Goal: Transaction & Acquisition: Obtain resource

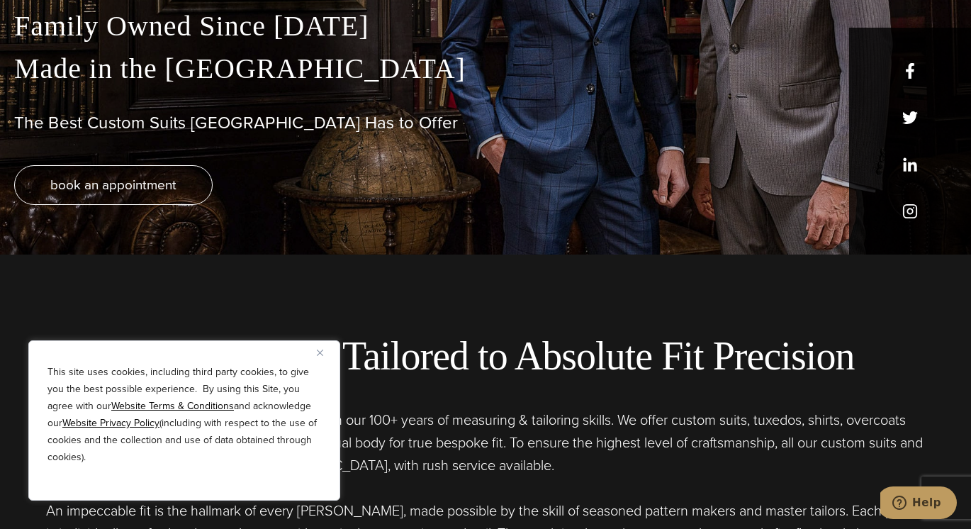
scroll to position [284, 0]
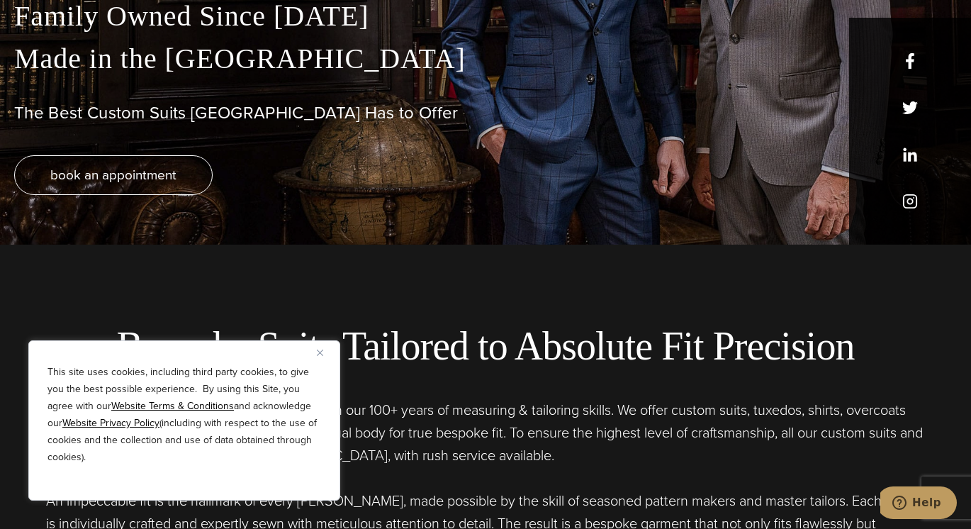
click at [320, 351] on img "Close" at bounding box center [320, 352] width 6 height 6
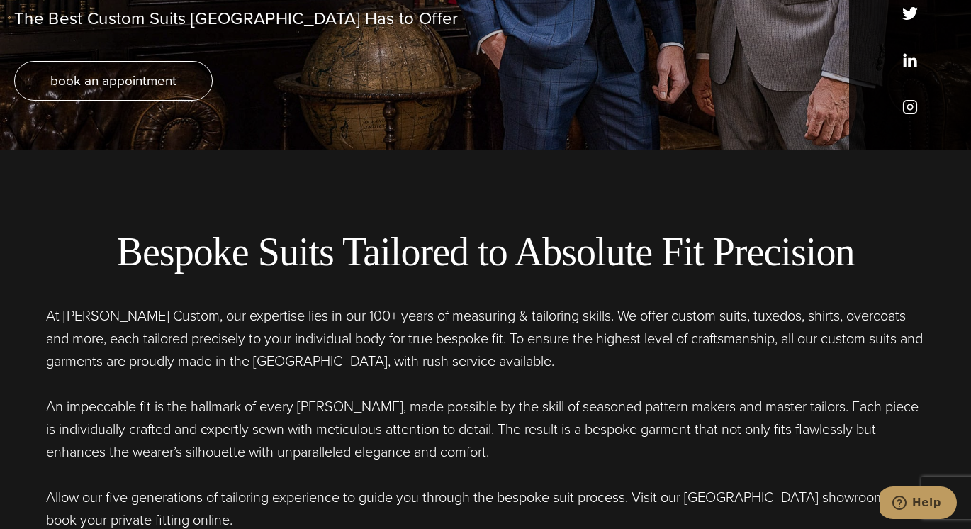
scroll to position [388, 0]
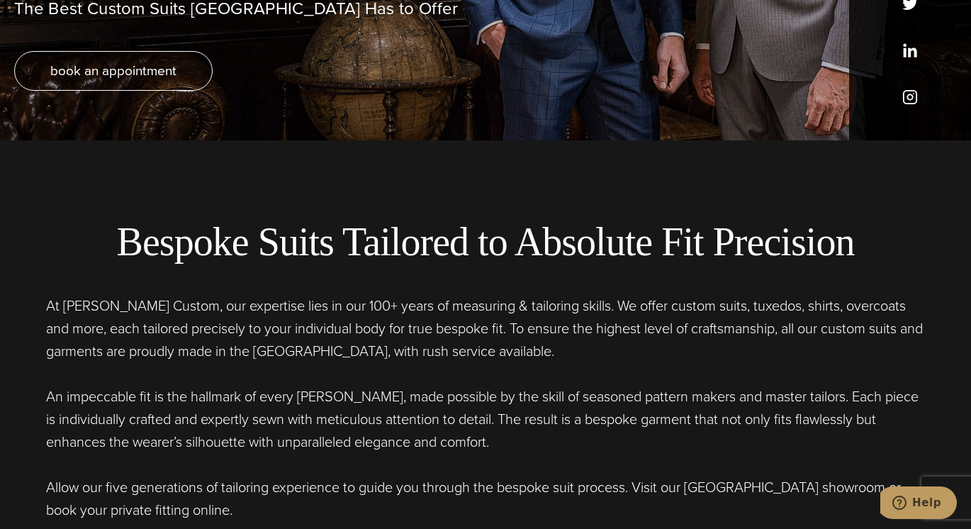
click at [969, 519] on div "Bespoke Suits Tailored to Absolute Fit Precision At Alan David Custom, our expe…" at bounding box center [485, 505] width 971 height 731
drag, startPoint x: 969, startPoint y: 522, endPoint x: 958, endPoint y: 522, distance: 10.6
click at [967, 522] on div "Bespoke Suits Tailored to Absolute Fit Precision At Alan David Custom, our expe…" at bounding box center [485, 505] width 971 height 731
click at [928, 445] on div "Bespoke Suits Tailored to Absolute Fit Precision At Alan David Custom, our expe…" at bounding box center [485, 369] width 943 height 303
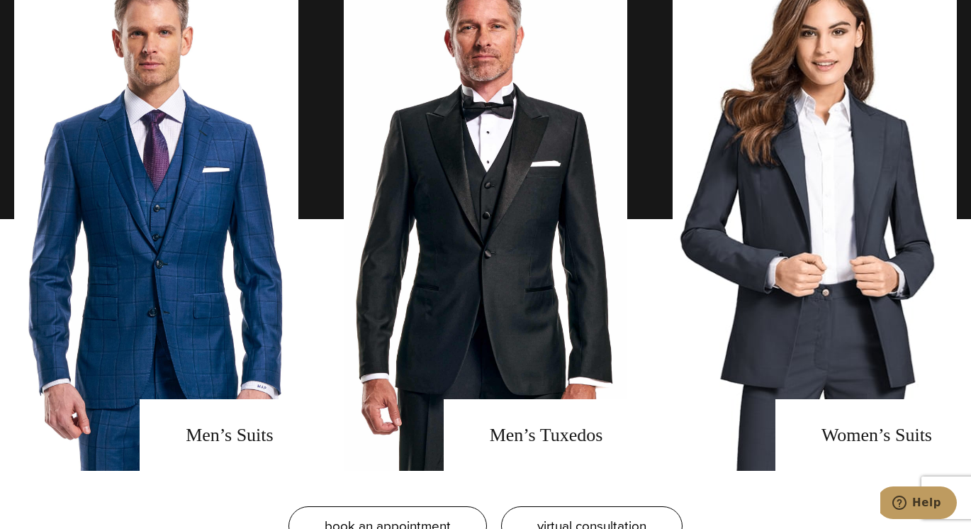
scroll to position [1108, 0]
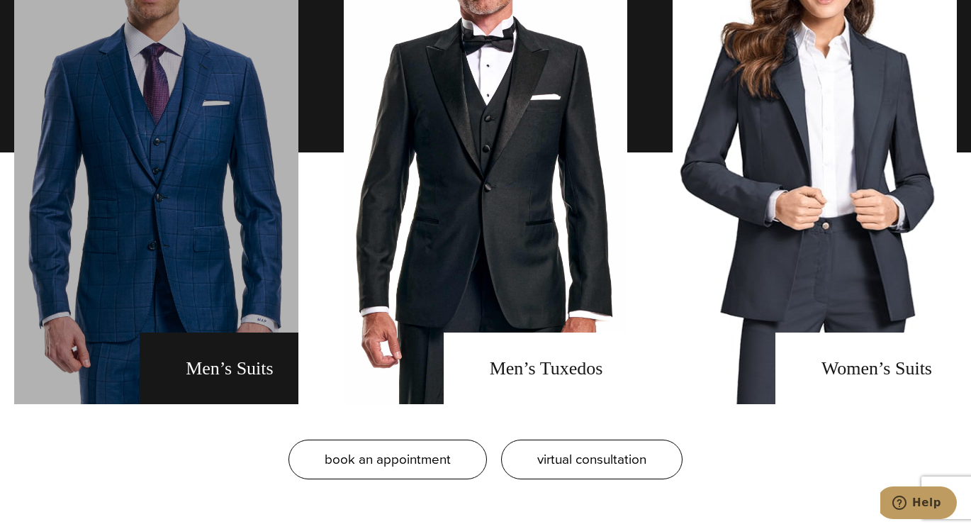
click at [193, 370] on link "men's suits" at bounding box center [156, 152] width 284 height 503
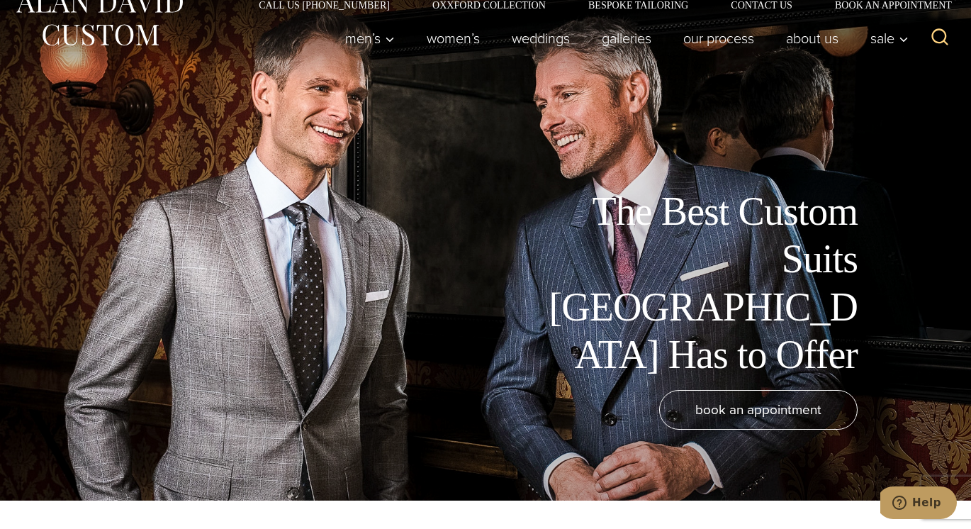
scroll to position [94, 0]
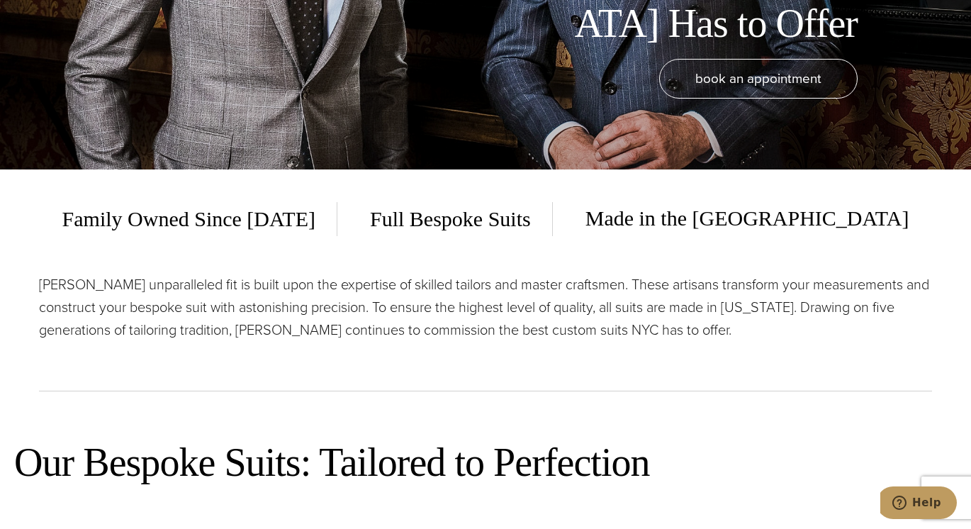
scroll to position [426, 0]
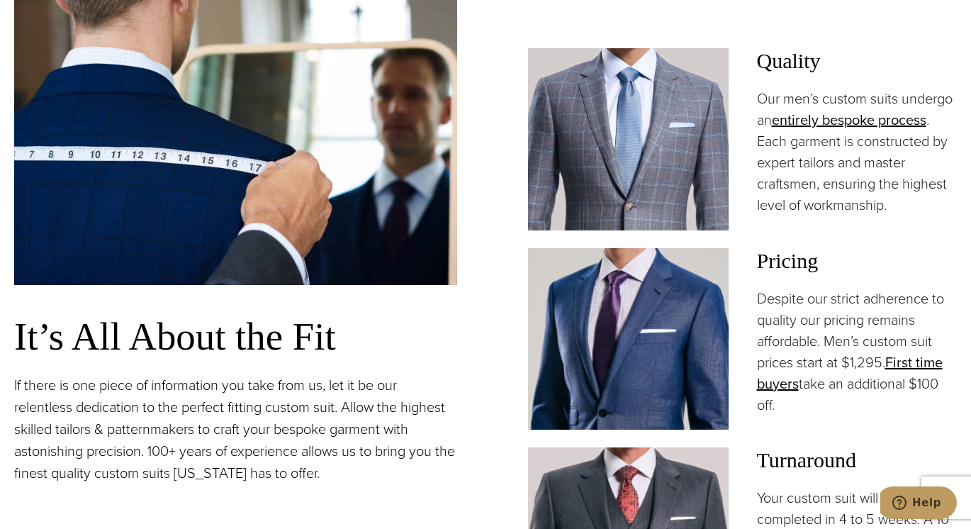
scroll to position [1013, 0]
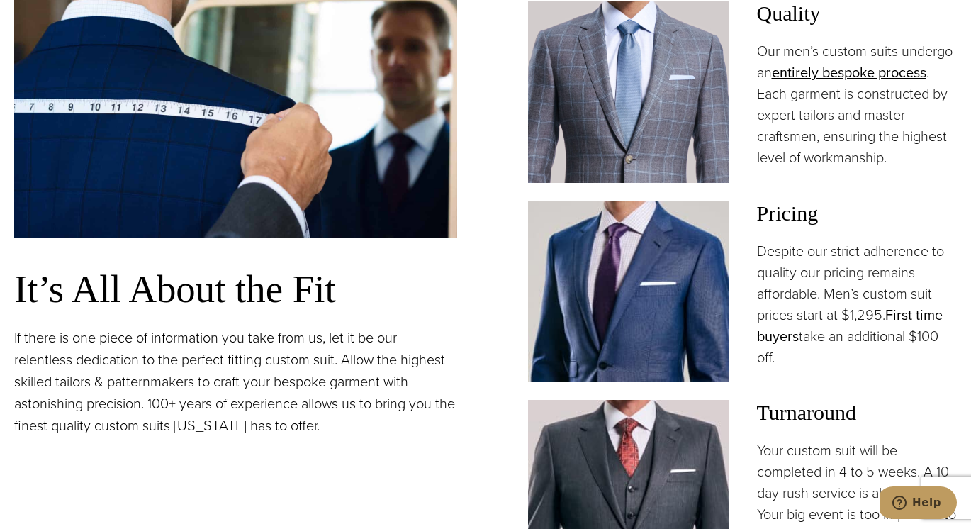
click at [765, 335] on link "First time buyers" at bounding box center [850, 325] width 186 height 43
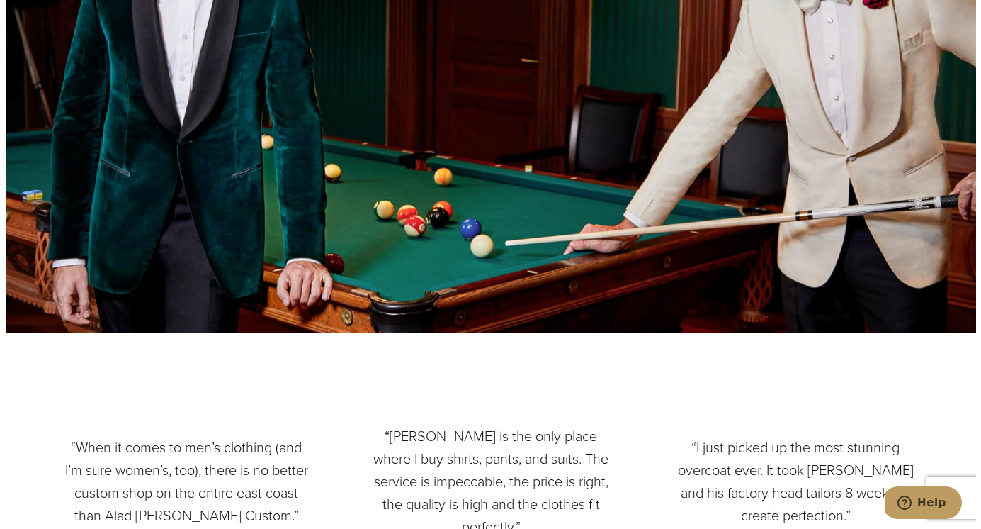
scroll to position [1799, 0]
